Goal: Navigation & Orientation: Find specific page/section

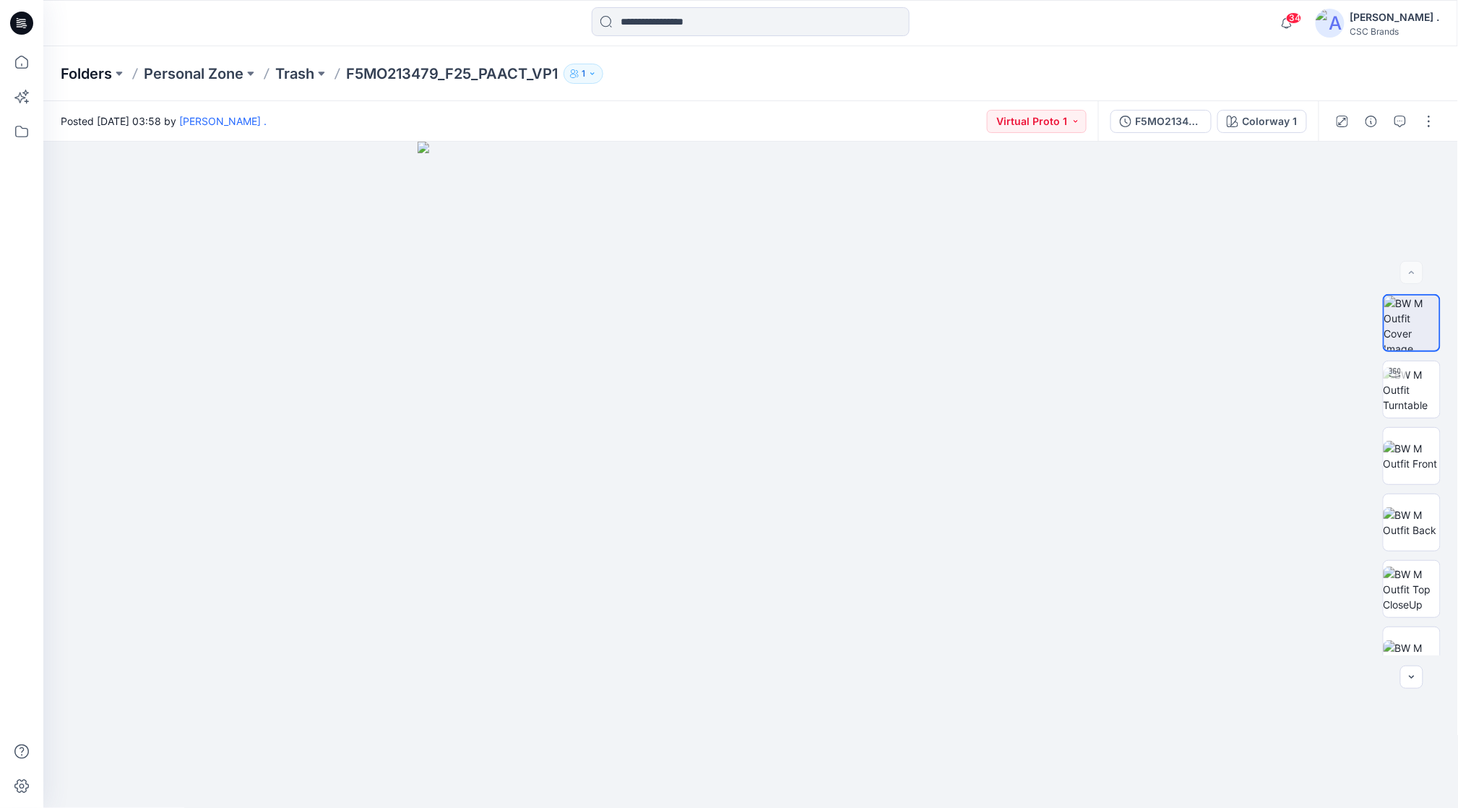
click at [110, 73] on p "Folders" at bounding box center [86, 74] width 51 height 20
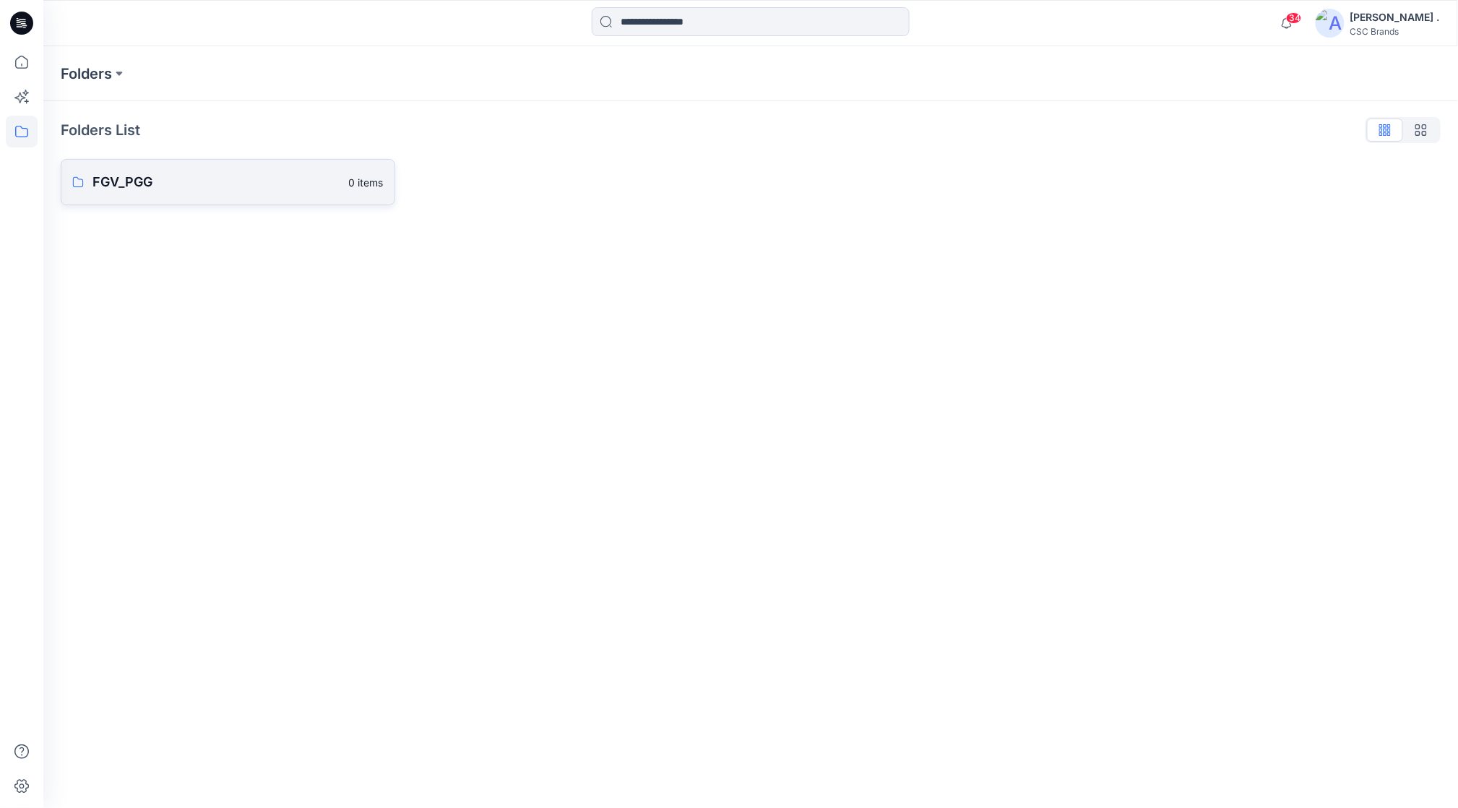
click at [137, 191] on p "FGV_PGG" at bounding box center [216, 182] width 248 height 20
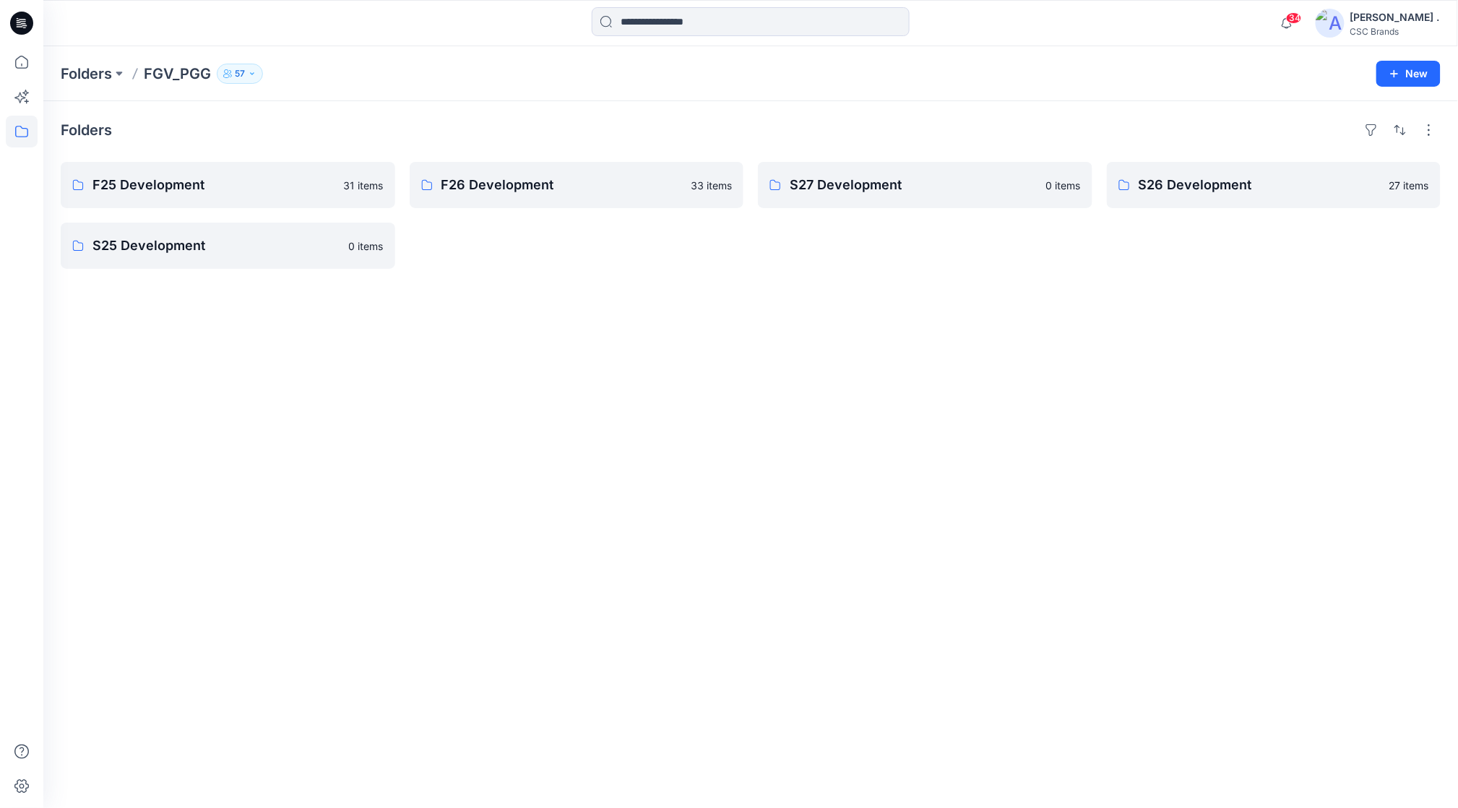
click at [1409, 20] on div "[PERSON_NAME] ." at bounding box center [1395, 17] width 90 height 17
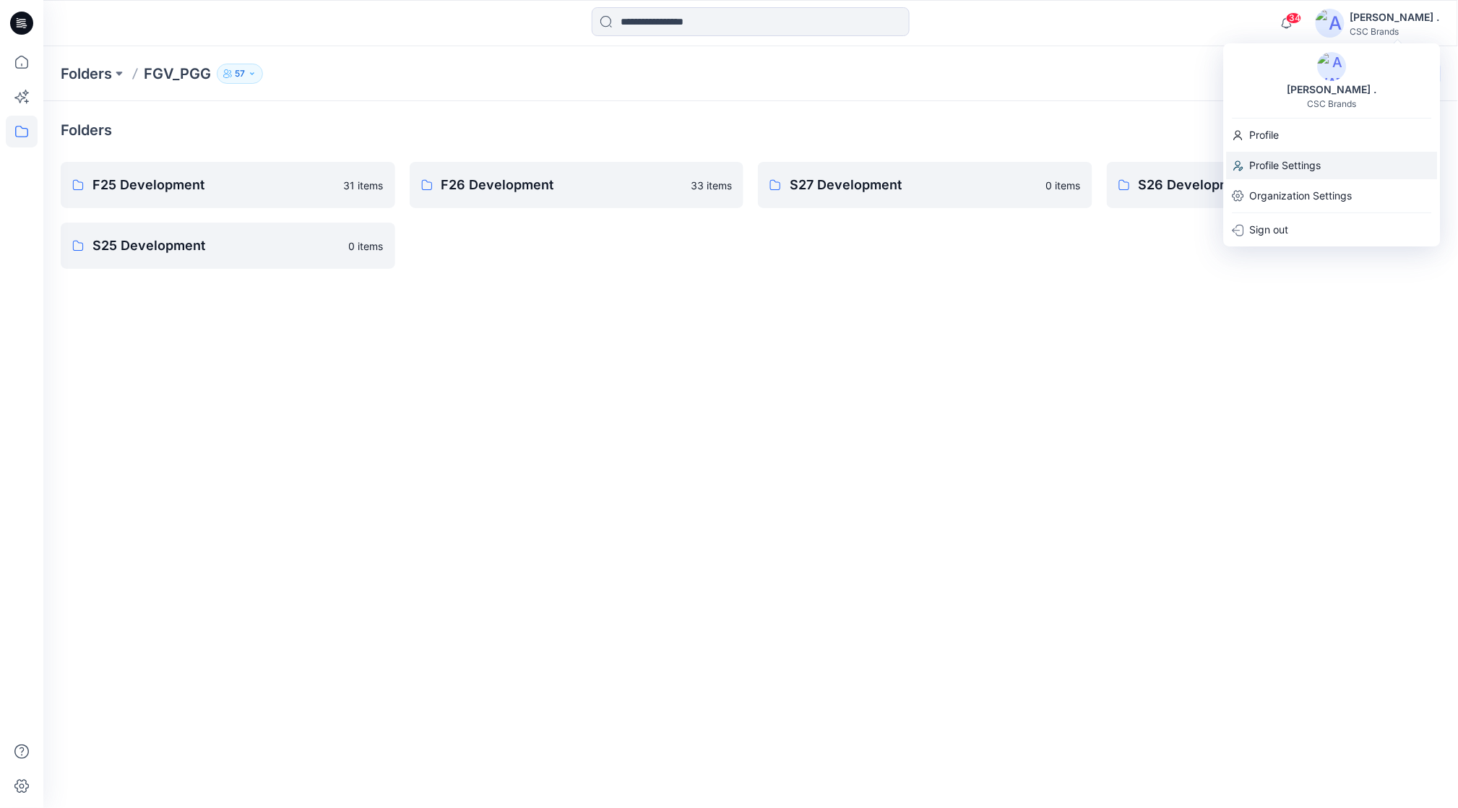
click at [1292, 163] on p "Profile Settings" at bounding box center [1286, 165] width 72 height 27
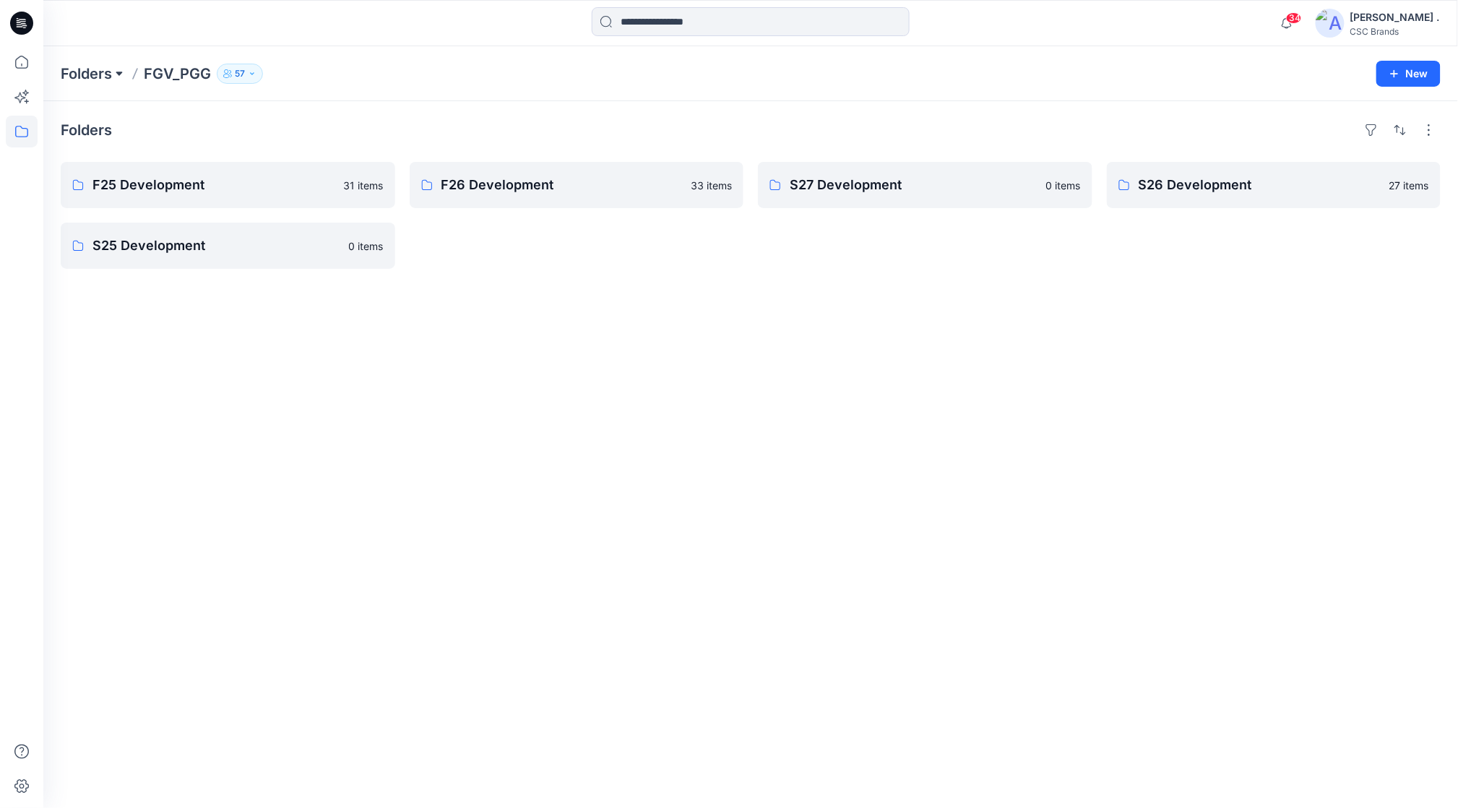
click at [113, 72] on button at bounding box center [119, 74] width 14 height 20
click at [111, 173] on p "FGV_PGG" at bounding box center [94, 176] width 44 height 17
click at [183, 69] on p "FGV_PGG" at bounding box center [177, 74] width 67 height 20
click at [1434, 133] on button "button" at bounding box center [1428, 129] width 23 height 23
click at [1244, 177] on p "Large Grid" at bounding box center [1242, 179] width 72 height 17
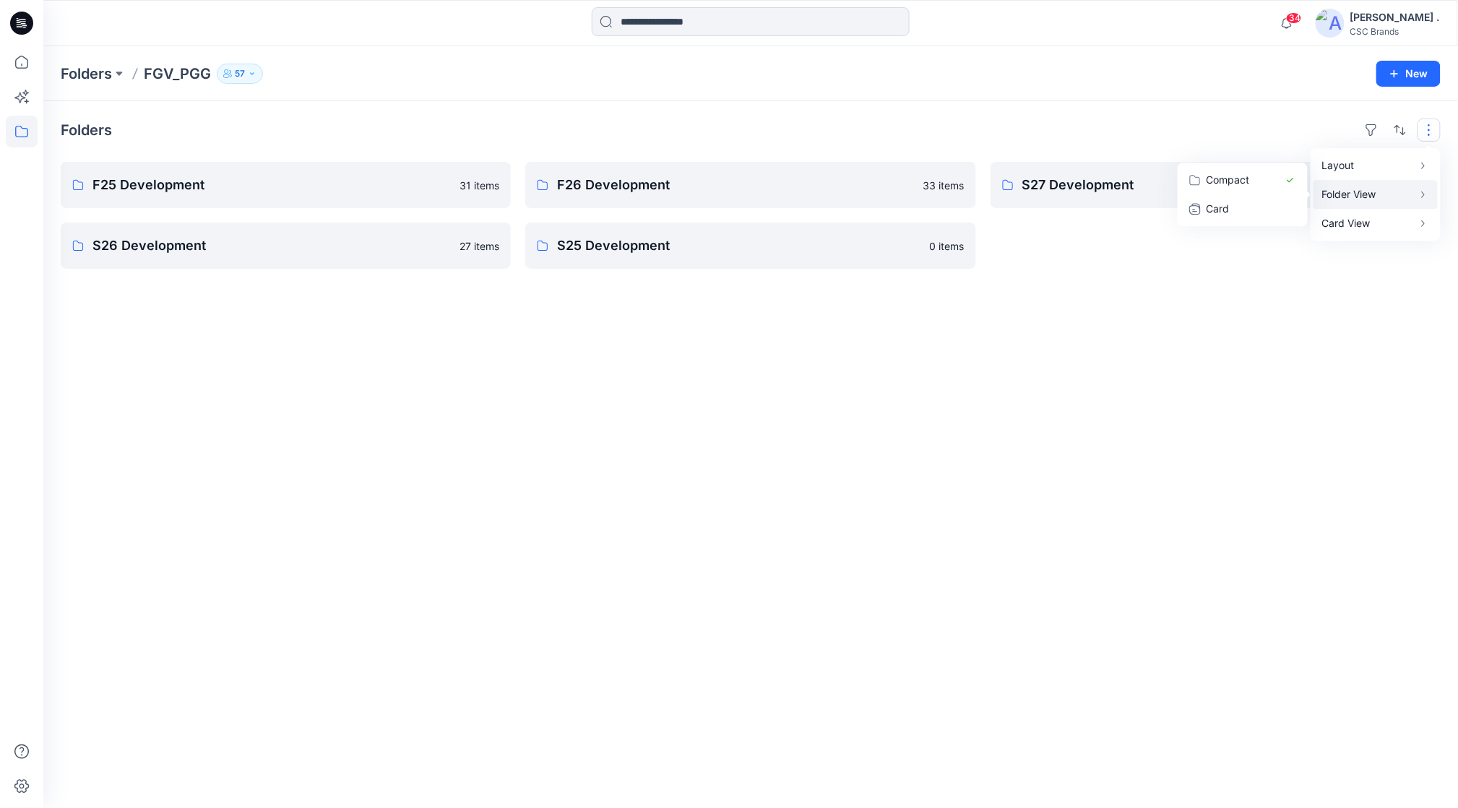
click at [1367, 319] on div "Folders Layout Grid Large Grid Folder View Compact Card Card View Card Info F25…" at bounding box center [750, 454] width 1414 height 706
click at [476, 186] on button "button" at bounding box center [487, 184] width 23 height 23
click at [350, 186] on p "F25 Development" at bounding box center [284, 185] width 384 height 20
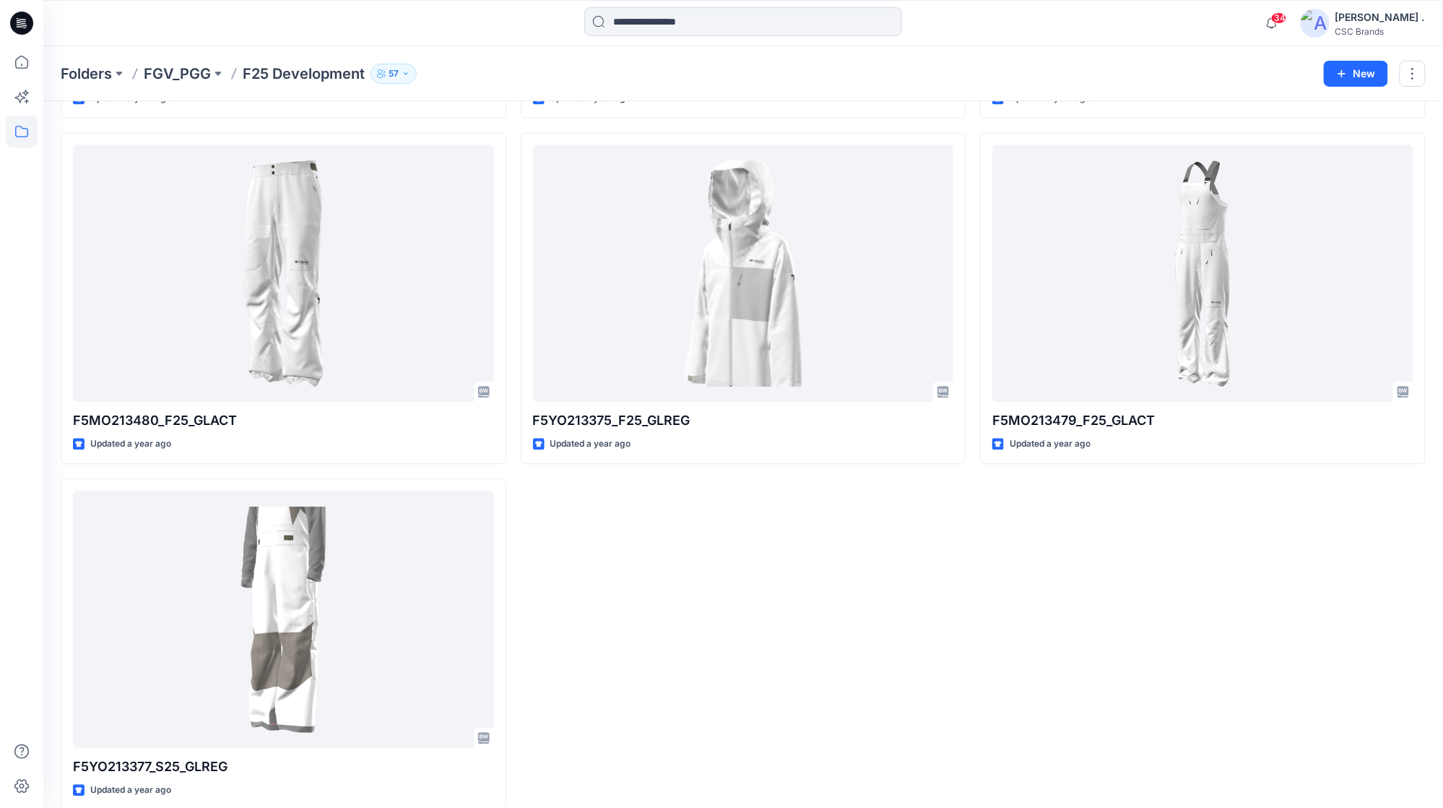
scroll to position [3164, 0]
